Goal: Find specific fact: Locate a discrete piece of known information

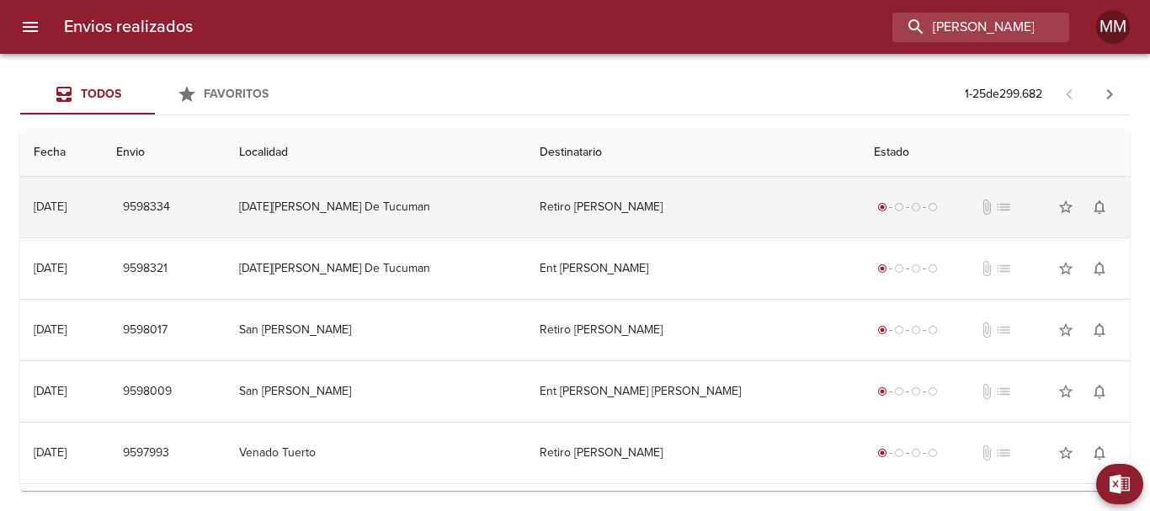
scroll to position [0, 19]
type input "[PERSON_NAME] [PERSON_NAME]"
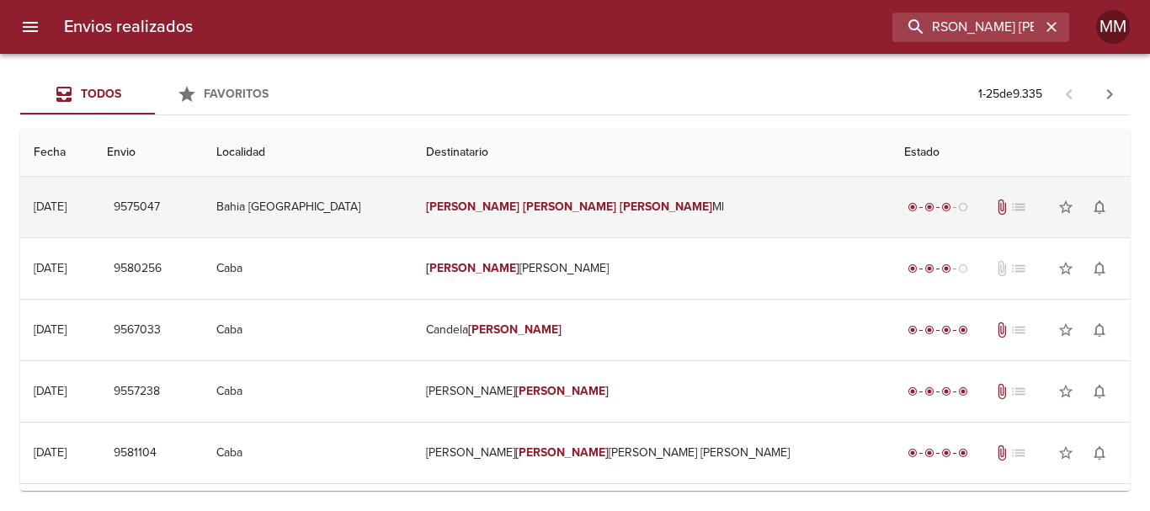
scroll to position [0, 0]
click at [717, 212] on td "[PERSON_NAME] [PERSON_NAME]" at bounding box center [652, 207] width 478 height 61
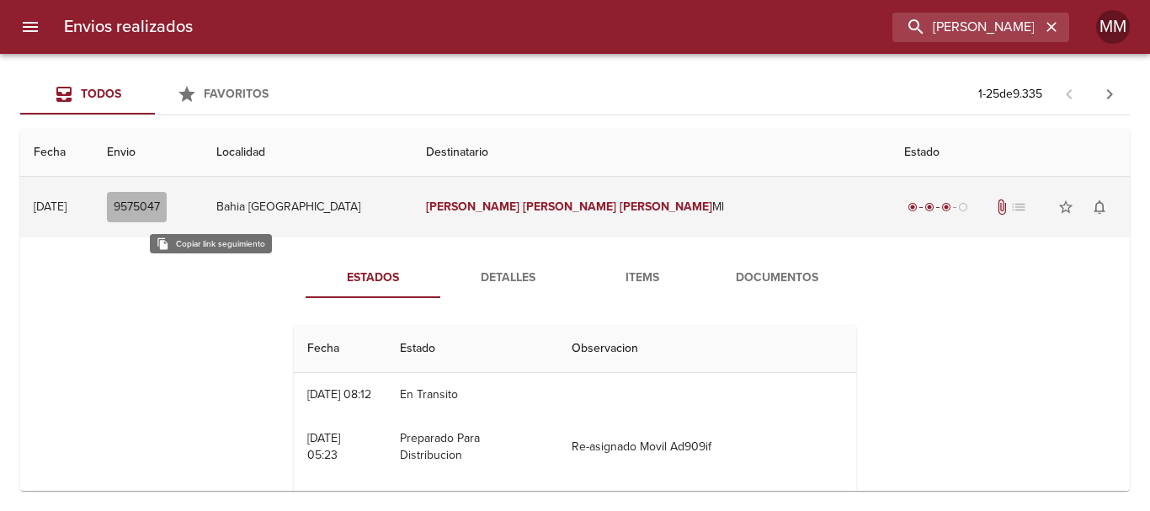
click at [160, 205] on span "9575047" at bounding box center [137, 207] width 46 height 21
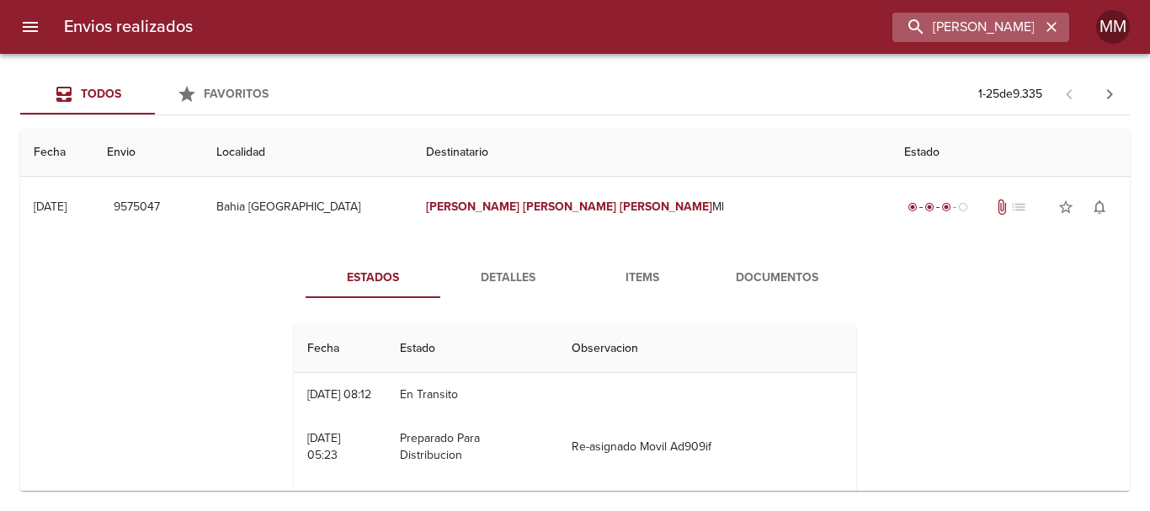
click at [1055, 35] on icon "button" at bounding box center [1051, 27] width 17 height 17
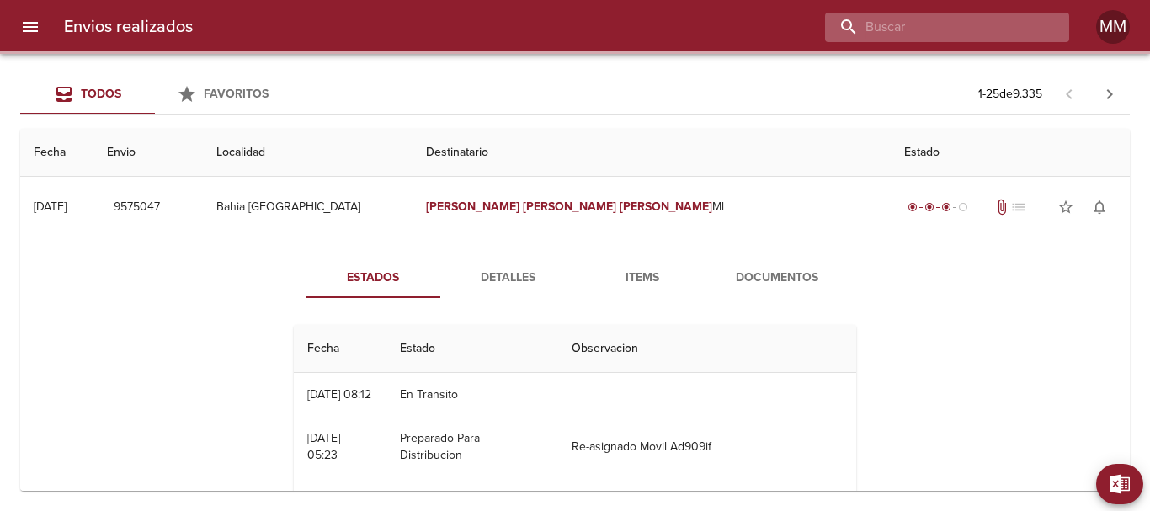
click at [1014, 35] on input "buscar" at bounding box center [933, 27] width 216 height 29
paste input "[PERSON_NAME] [PERSON_NAME] ML"
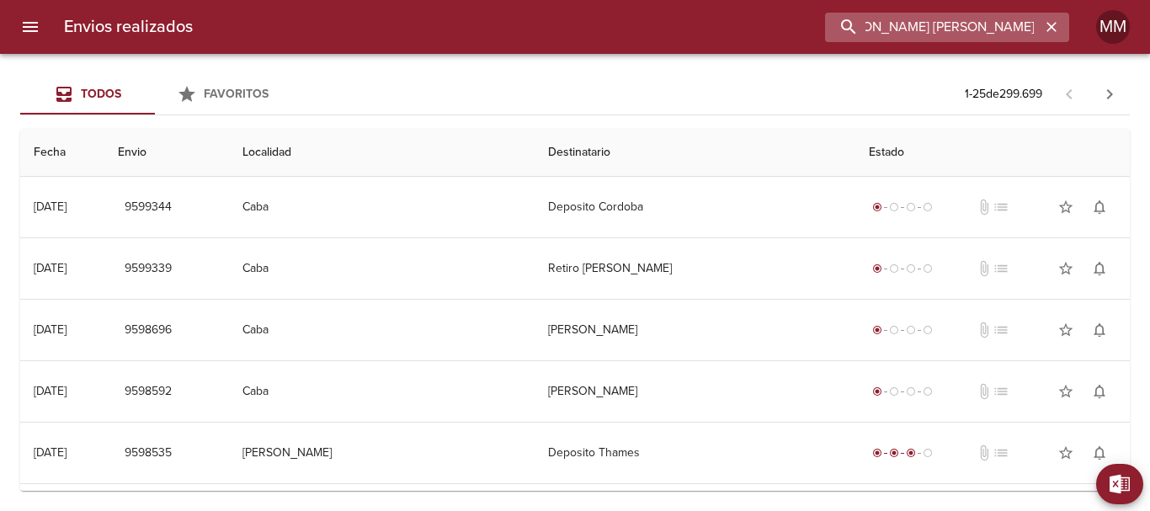
type input "[PERSON_NAME] [PERSON_NAME] ML"
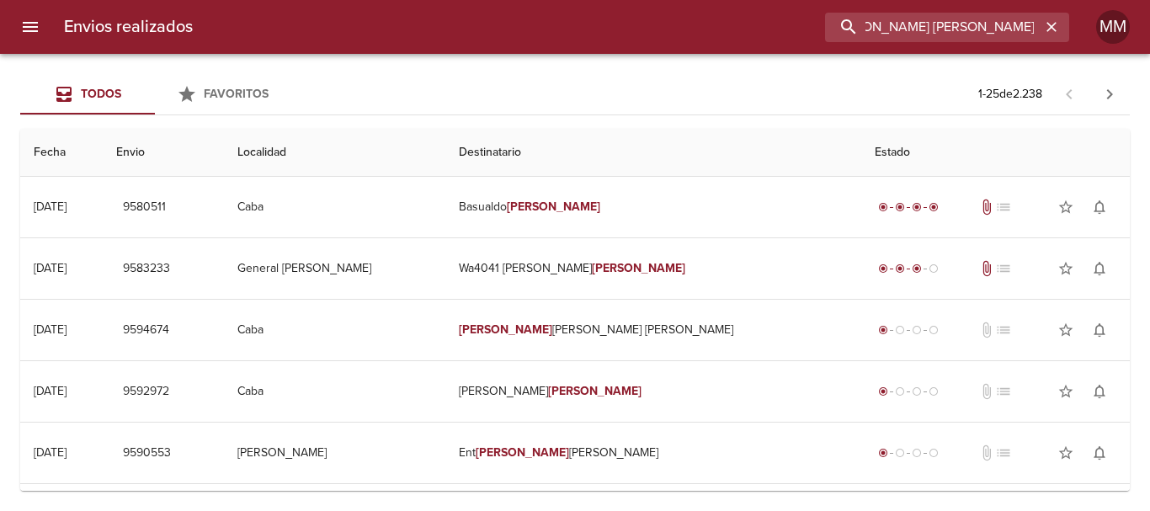
scroll to position [0, 0]
drag, startPoint x: 941, startPoint y: 26, endPoint x: 635, endPoint y: 33, distance: 306.5
click at [635, 33] on div "[PERSON_NAME] [PERSON_NAME] ML" at bounding box center [637, 27] width 863 height 29
click at [1052, 23] on icon "button" at bounding box center [1051, 27] width 17 height 17
